Goal: Information Seeking & Learning: Find specific fact

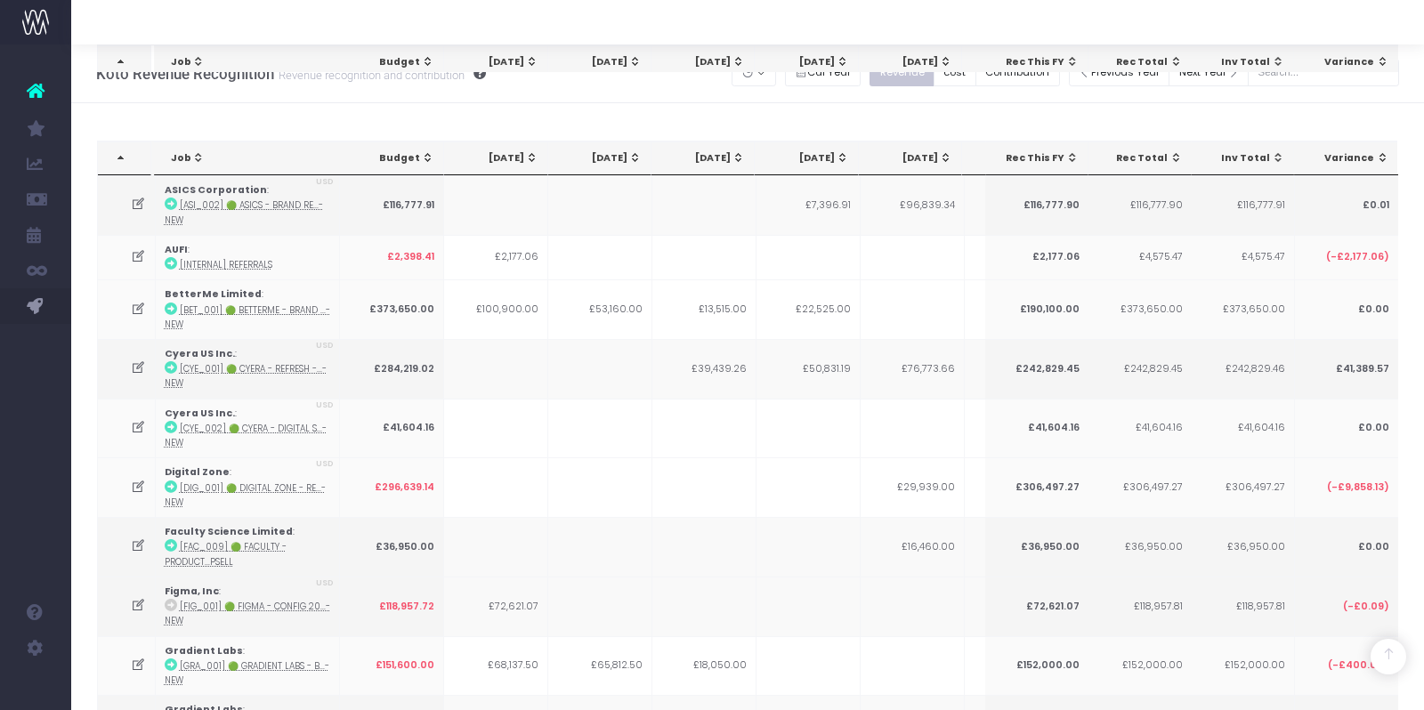
scroll to position [4709, 0]
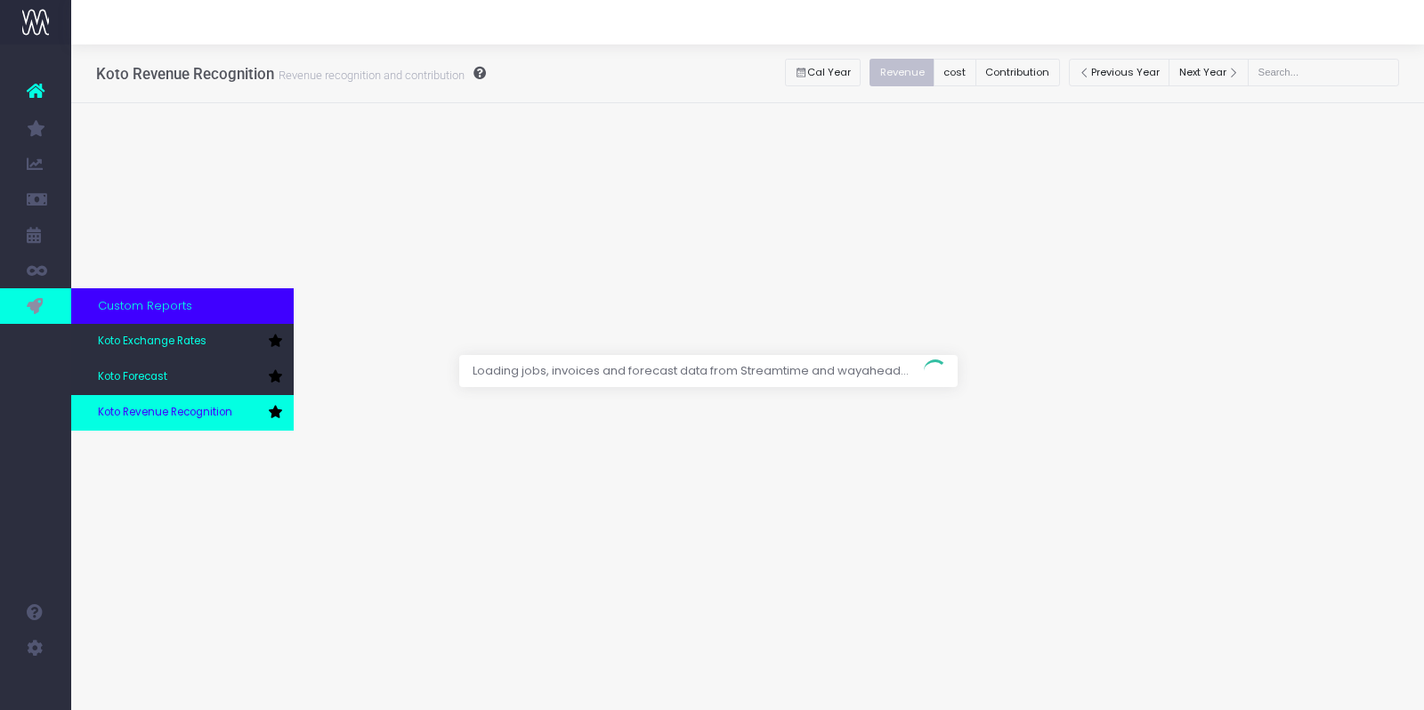
click at [141, 412] on span "Koto Revenue Recognition" at bounding box center [165, 413] width 134 height 16
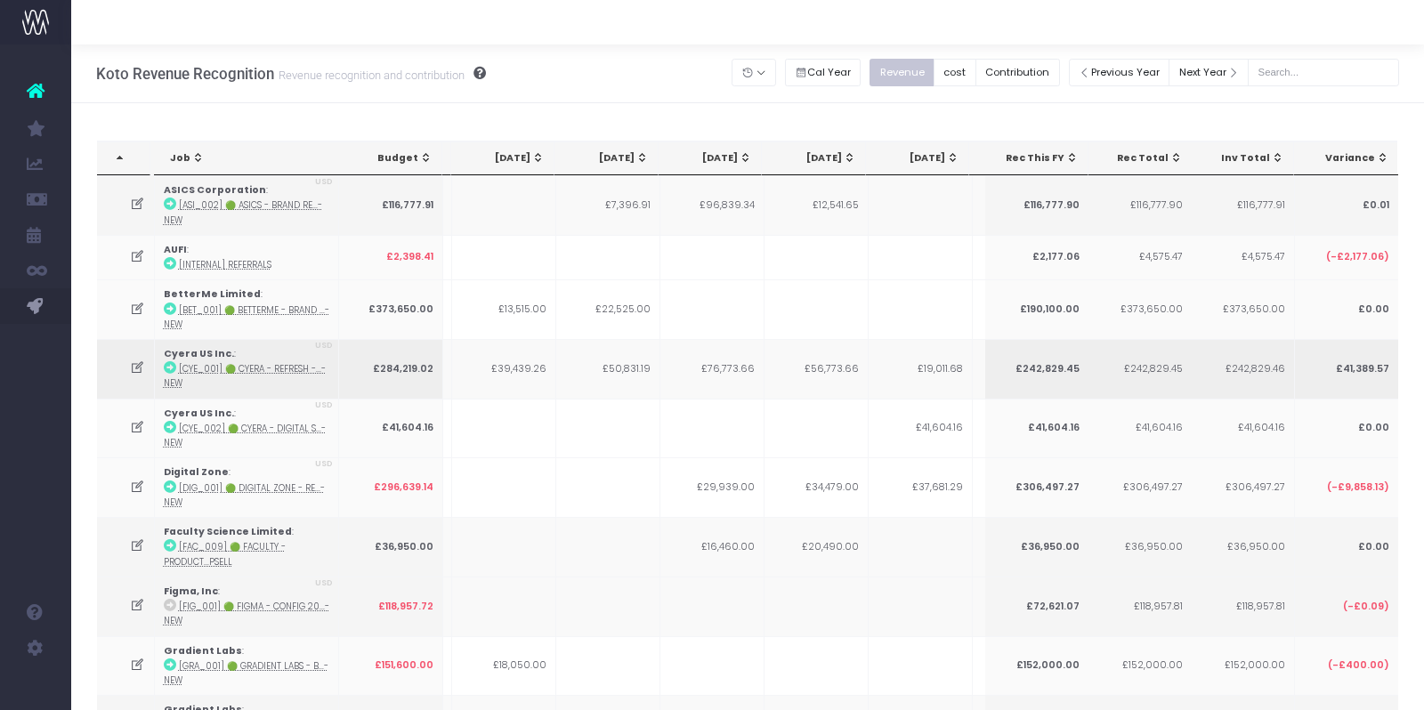
scroll to position [0, 246]
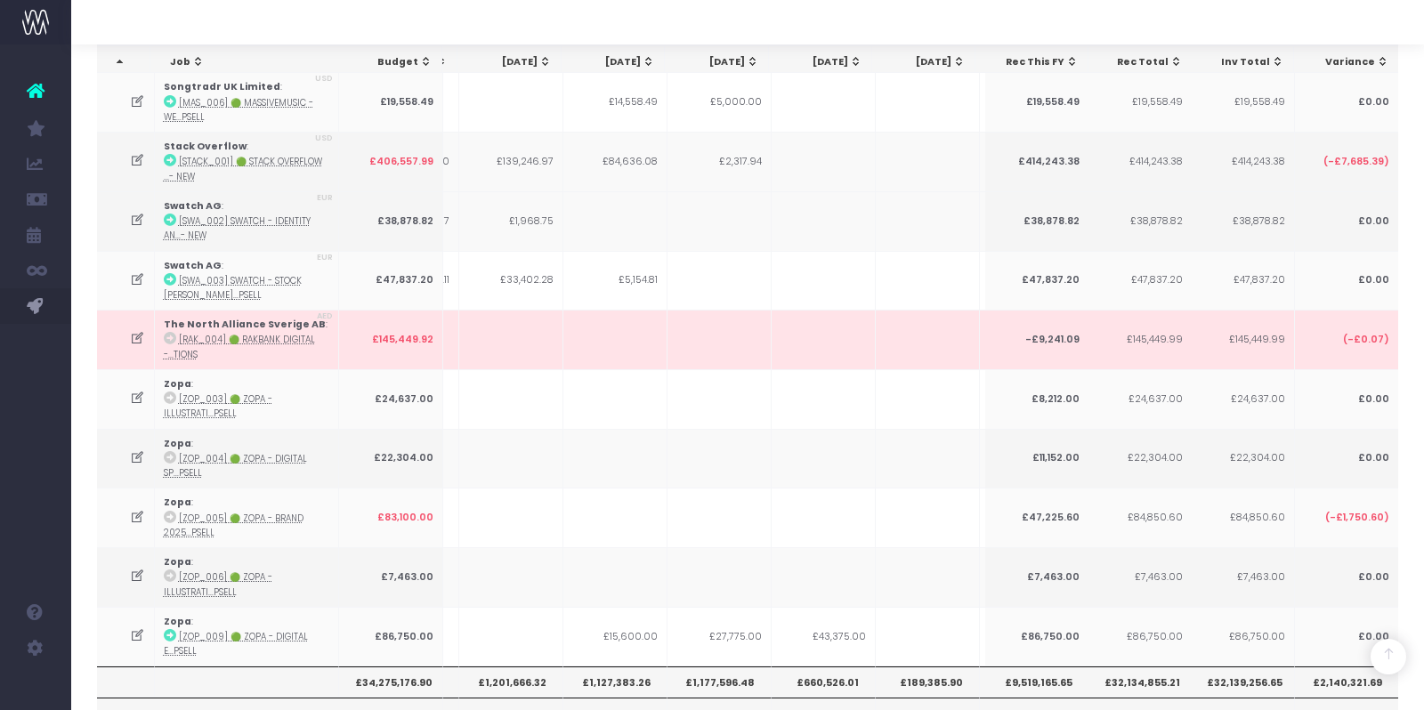
click at [512, 666] on th "£1,201,666.32" at bounding box center [511, 681] width 104 height 30
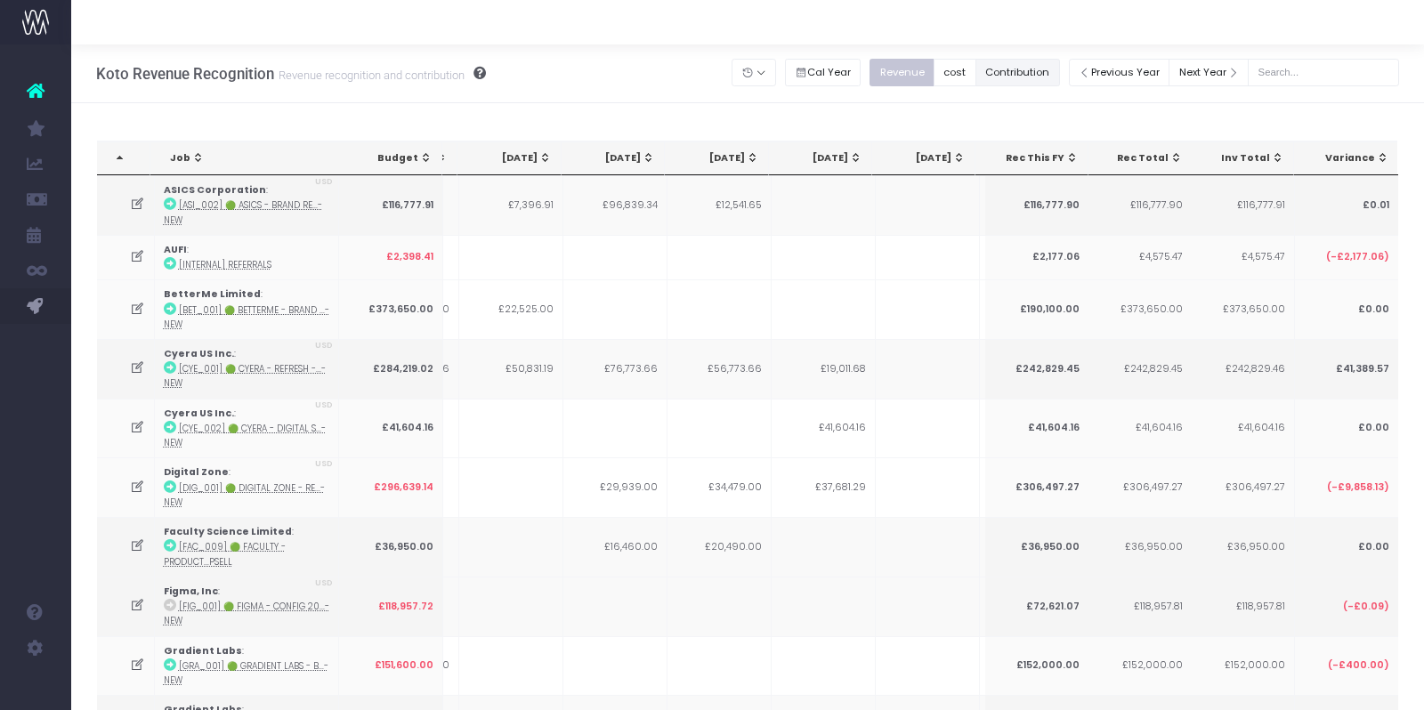
click at [1037, 79] on button "Contribution" at bounding box center [1017, 73] width 85 height 28
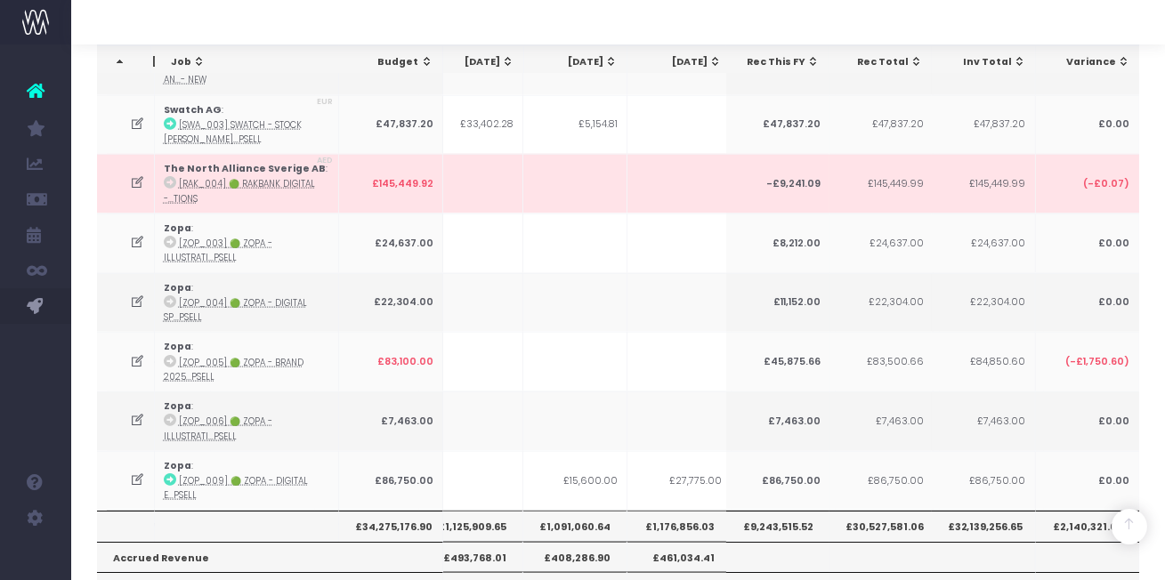
click at [555, 511] on th "£1,091,060.64" at bounding box center [575, 526] width 104 height 30
click at [550, 511] on th "£1,091,060.64" at bounding box center [575, 526] width 104 height 30
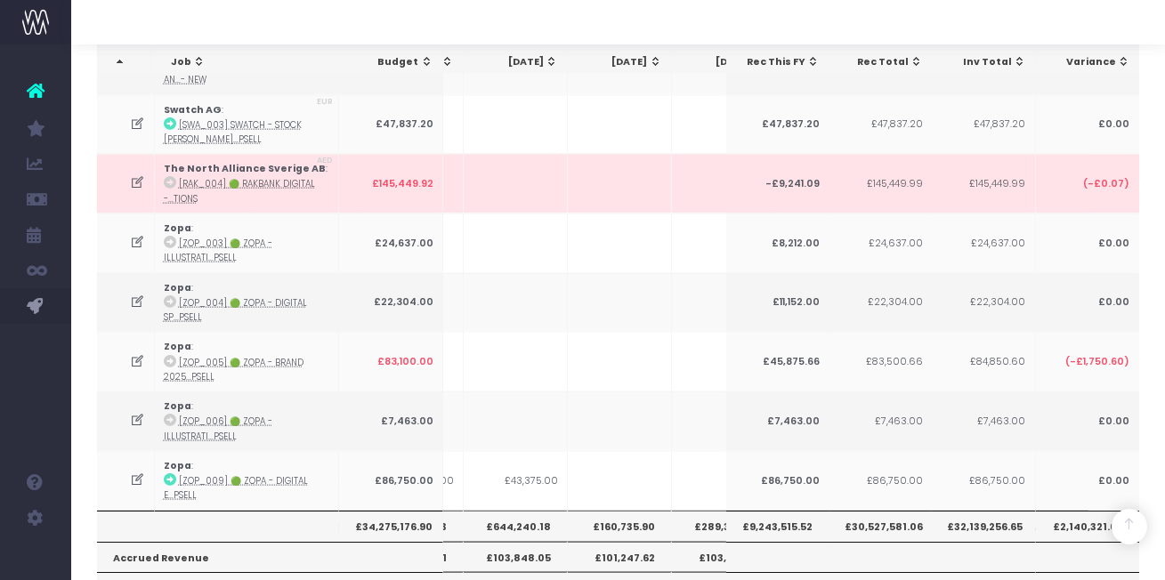
click at [608, 511] on th "£160,735.90" at bounding box center [620, 526] width 104 height 30
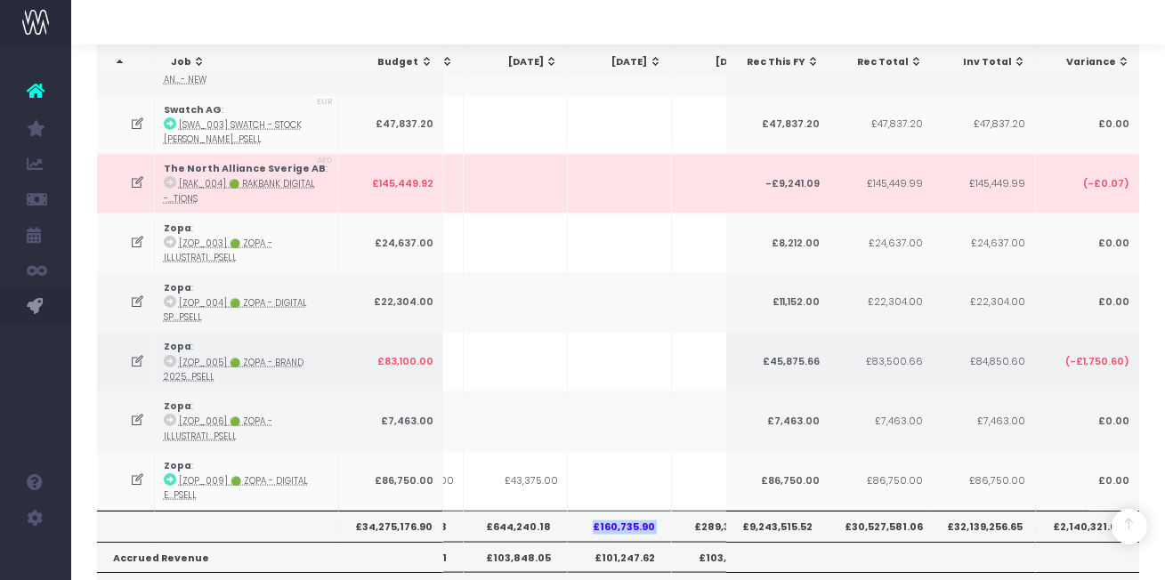
scroll to position [0, 653]
